Goal: Task Accomplishment & Management: Manage account settings

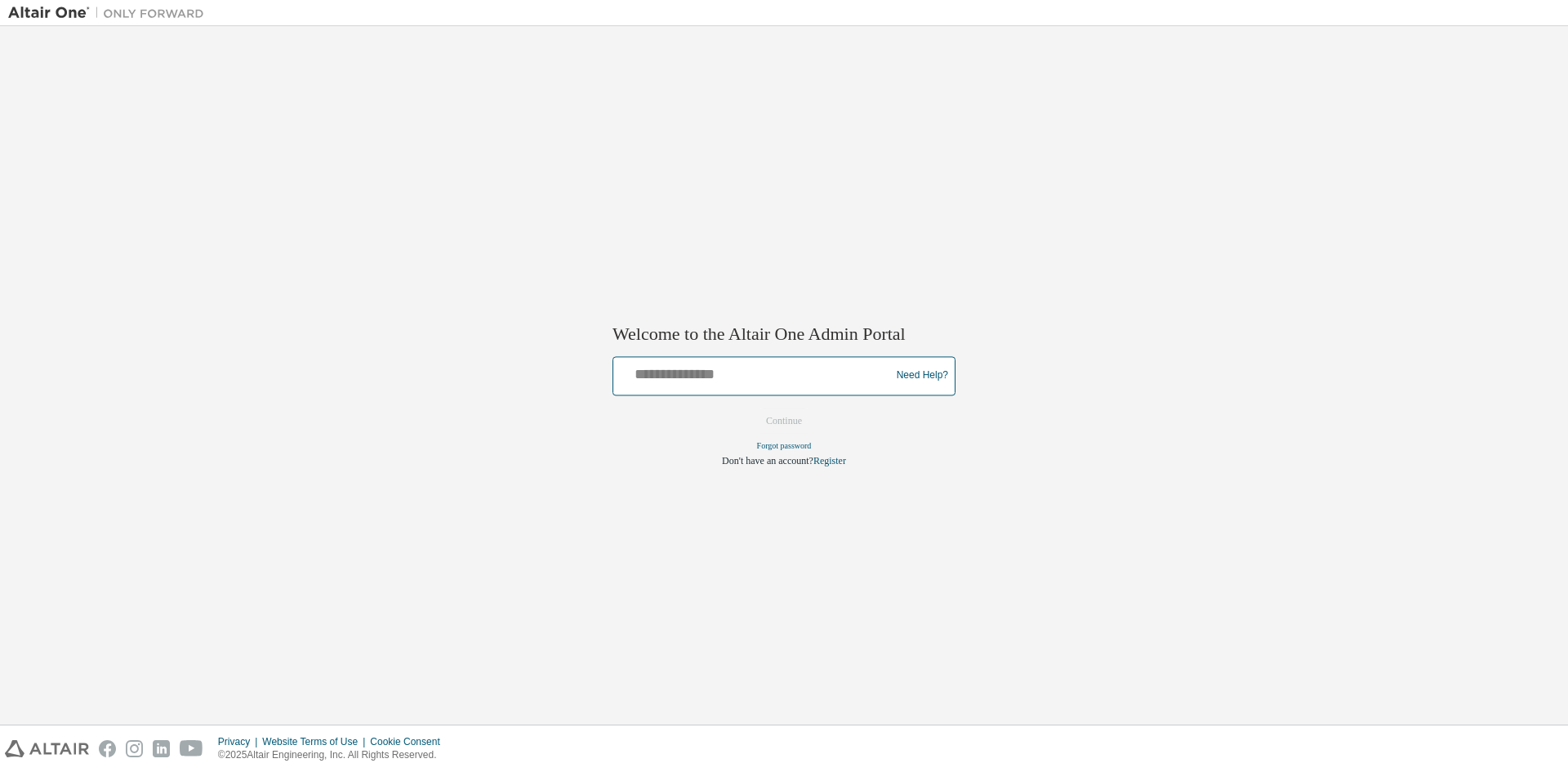
click at [677, 358] on div "Need Help?" at bounding box center [784, 375] width 343 height 39
type input "**********"
click at [779, 415] on button "Continue" at bounding box center [784, 421] width 70 height 25
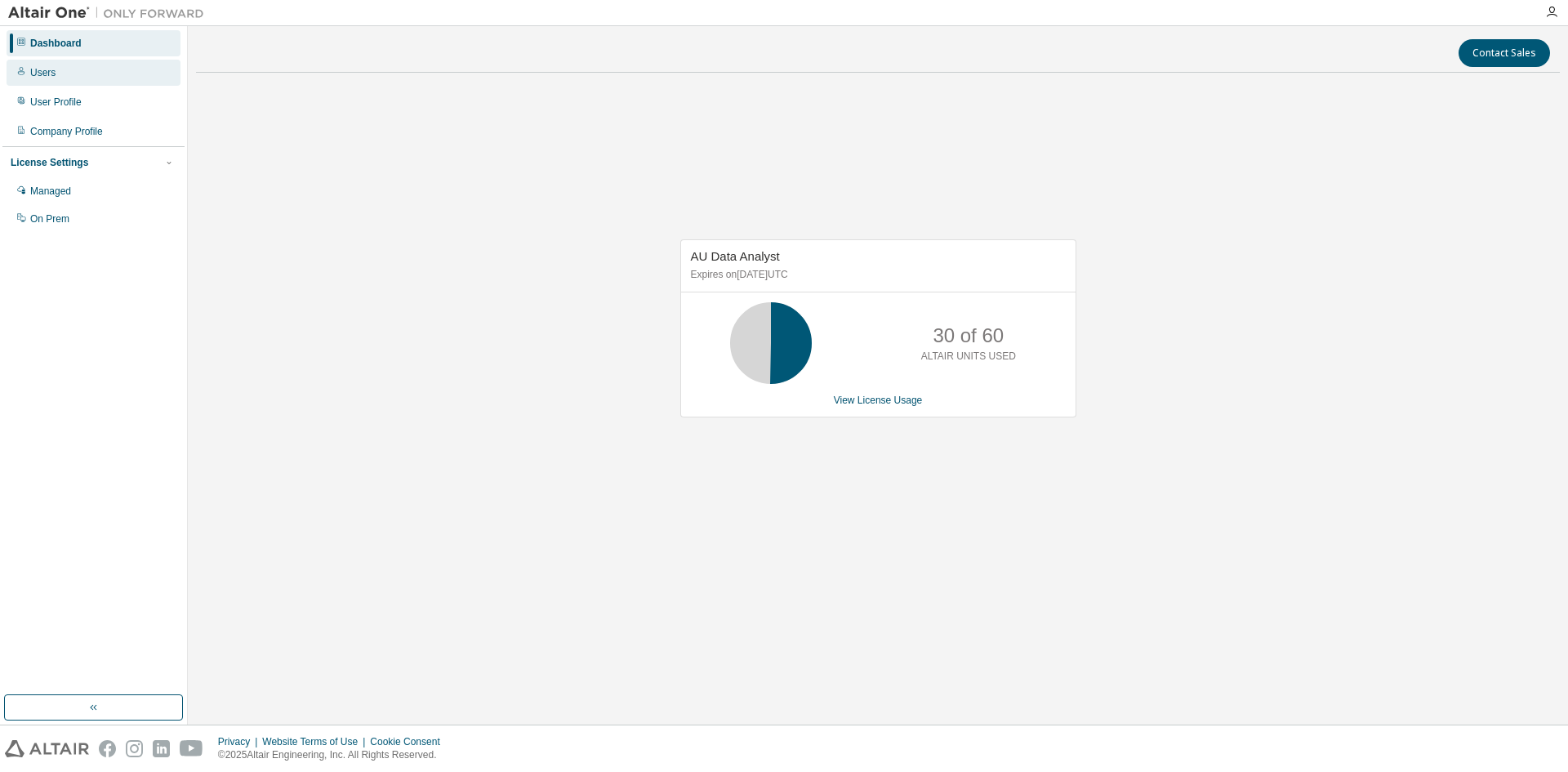
click at [46, 79] on div "Users" at bounding box center [93, 72] width 174 height 26
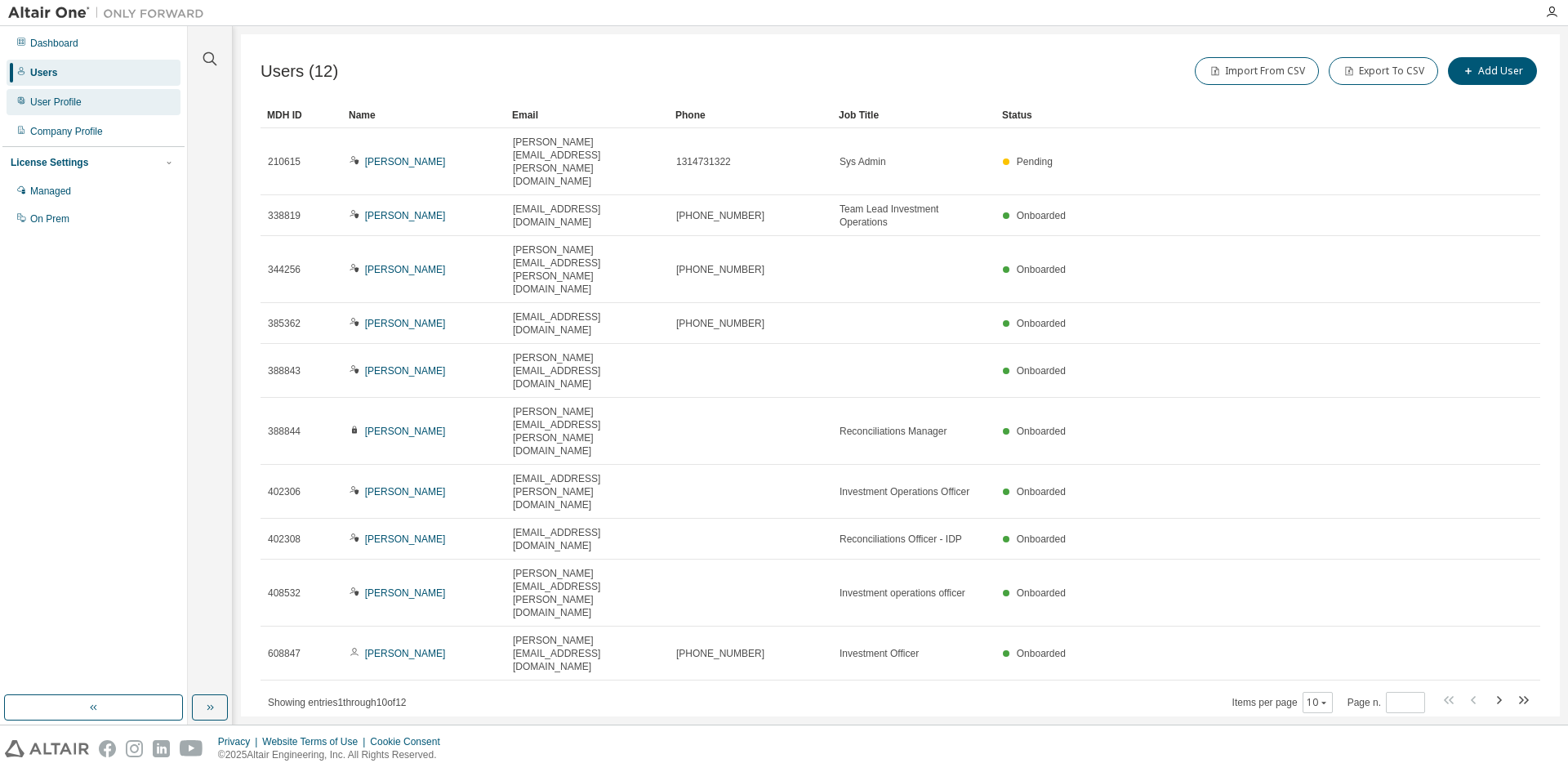
click at [97, 102] on div "User Profile" at bounding box center [93, 101] width 174 height 26
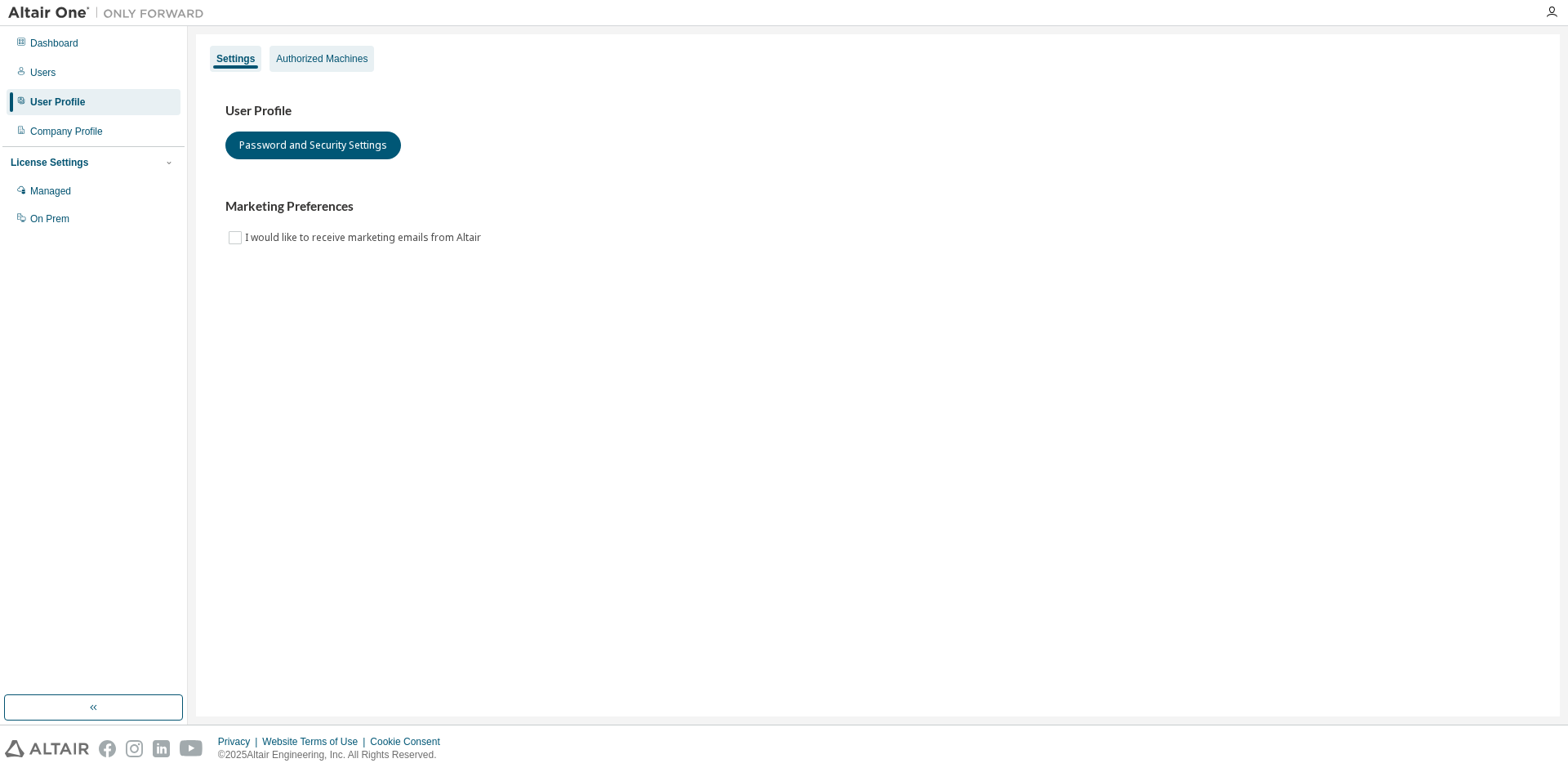
click at [343, 54] on div "Authorized Machines" at bounding box center [321, 59] width 91 height 13
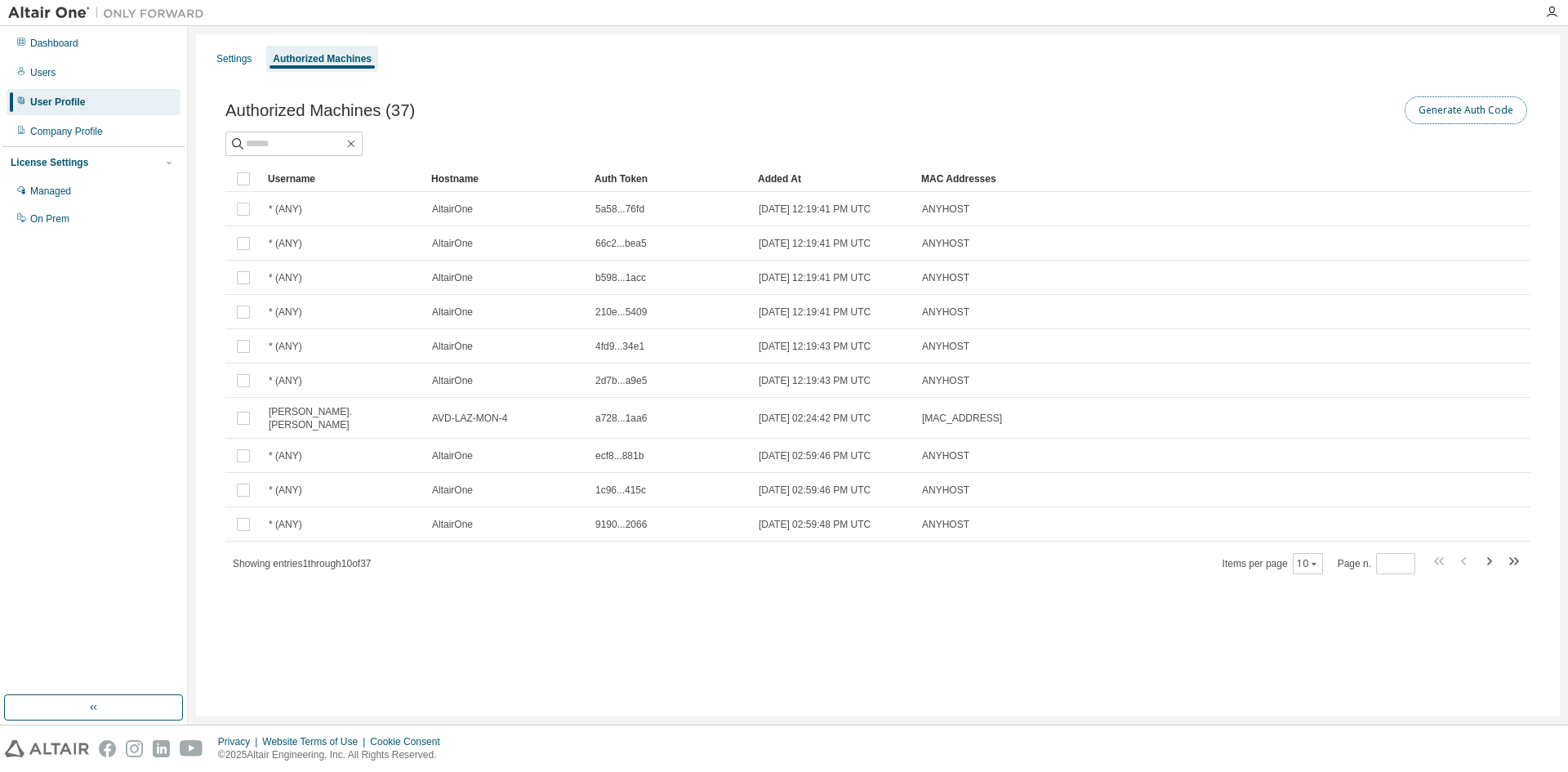
click at [1459, 110] on button "Generate Auth Code" at bounding box center [1466, 110] width 122 height 28
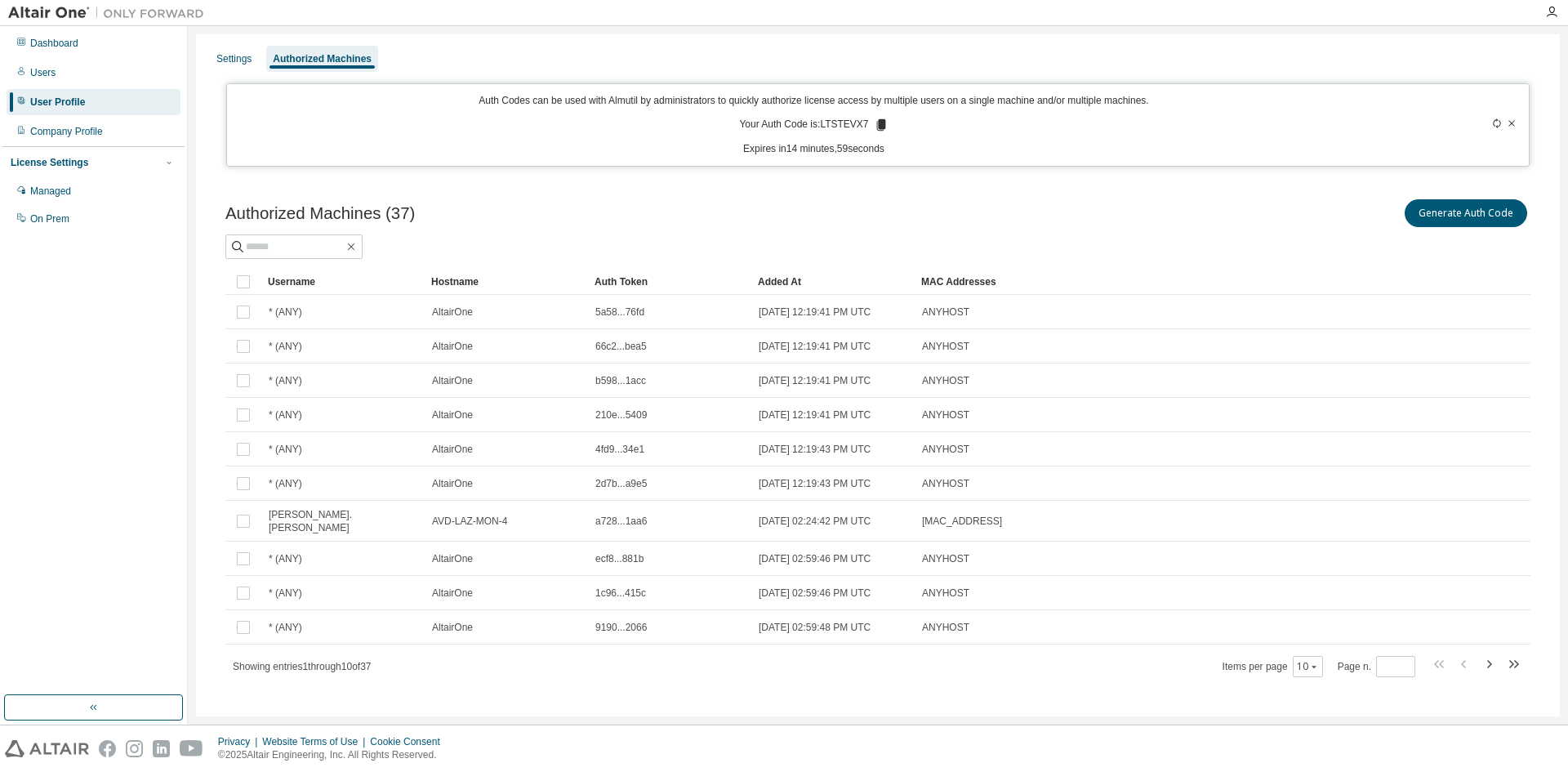
click at [879, 129] on icon at bounding box center [881, 125] width 15 height 15
click at [1133, 190] on div "Authorized Machines (37) Generate Auth Code Clear Load Save Save As Field Opera…" at bounding box center [878, 448] width 1344 height 544
